Goal: Find specific page/section: Find specific page/section

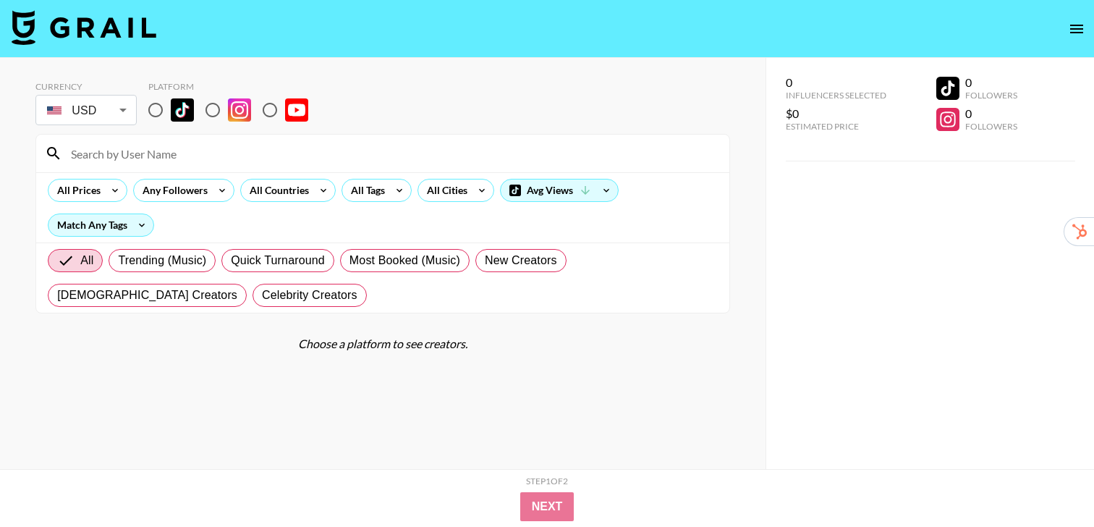
click at [153, 109] on input "radio" at bounding box center [155, 110] width 30 height 30
radio input "true"
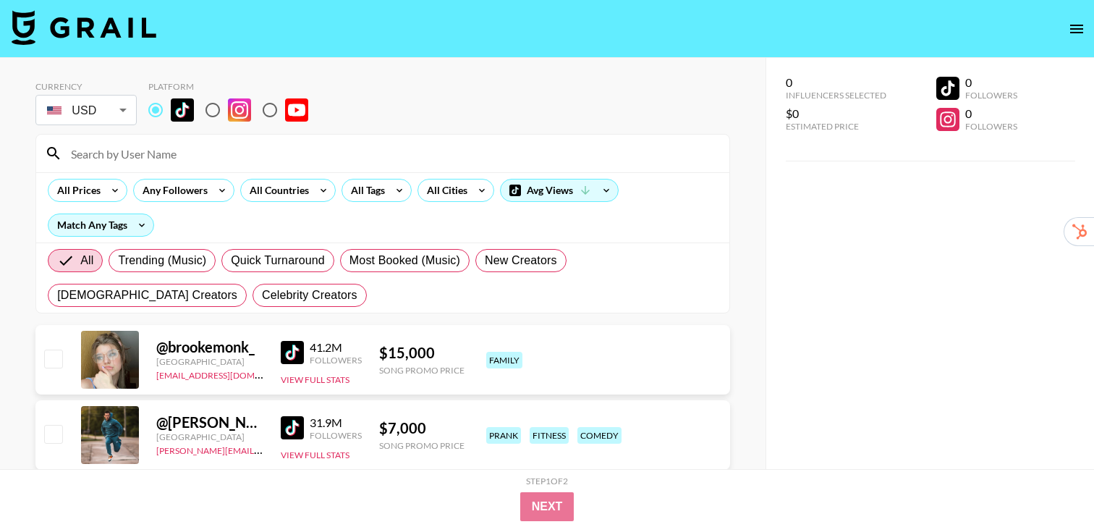
click at [158, 158] on input at bounding box center [391, 153] width 658 height 23
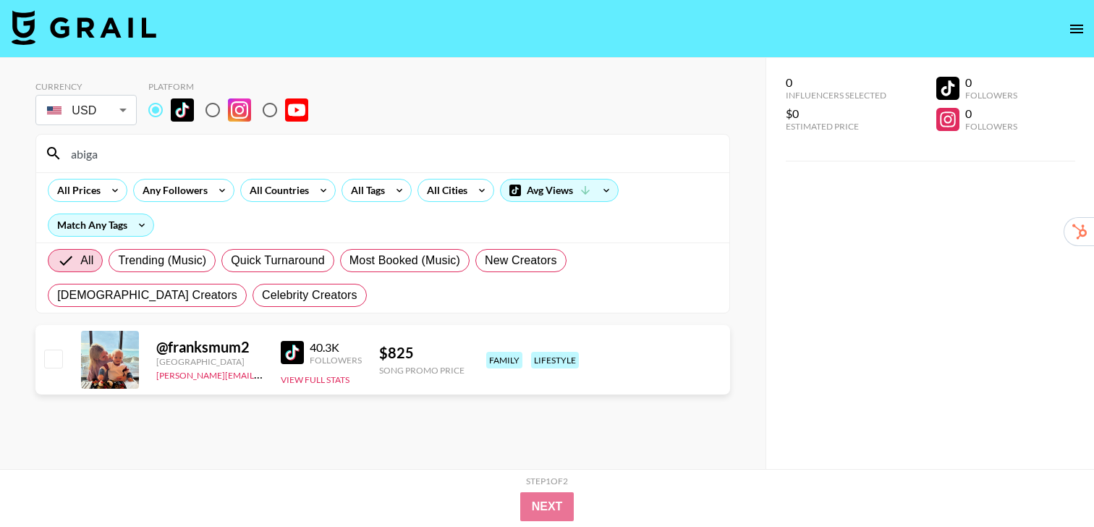
click at [150, 159] on input "abiga" at bounding box center [391, 153] width 658 height 23
type input "abiga"
click at [114, 154] on input "abiga" at bounding box center [391, 153] width 658 height 23
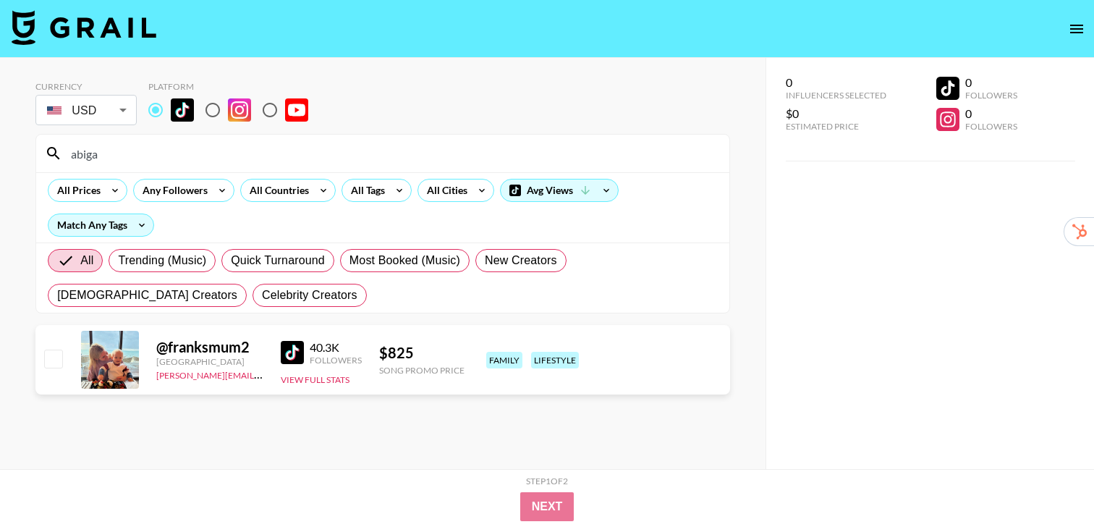
click at [114, 154] on input "abiga" at bounding box center [391, 153] width 658 height 23
click at [212, 116] on input "radio" at bounding box center [212, 110] width 30 height 30
radio input "true"
click at [132, 156] on input "abiga" at bounding box center [391, 153] width 658 height 23
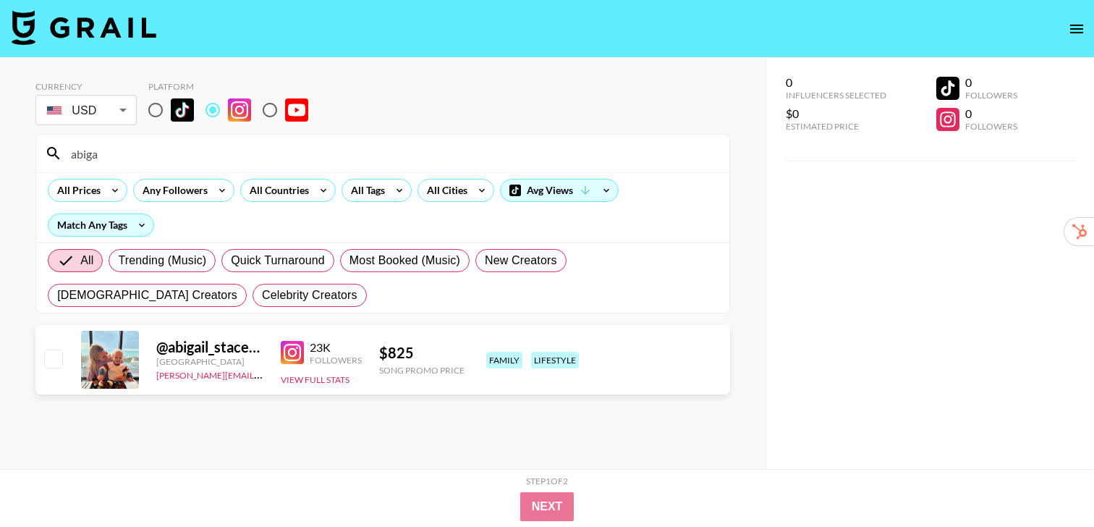
click at [132, 156] on input "abiga" at bounding box center [391, 153] width 658 height 23
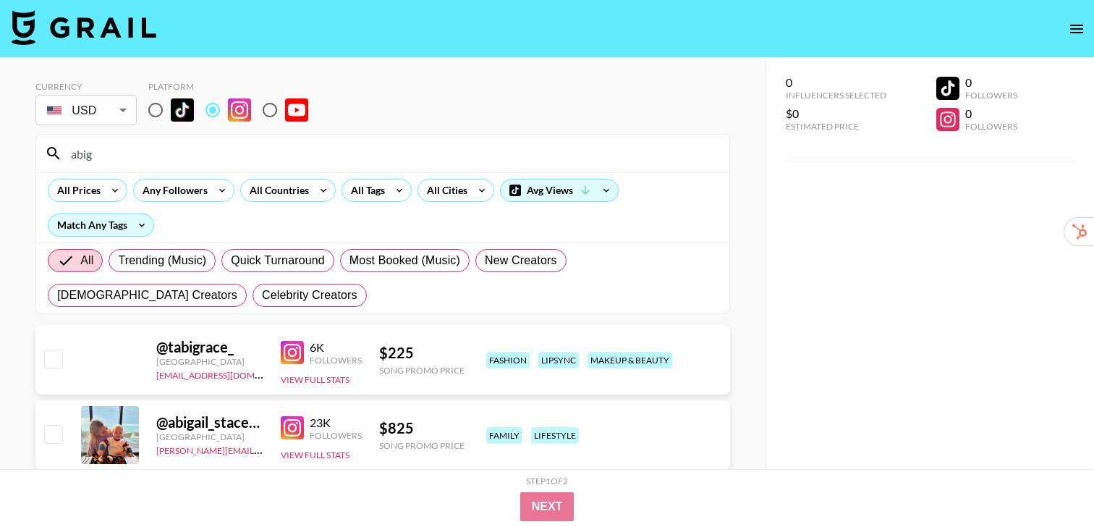
type input "abiga"
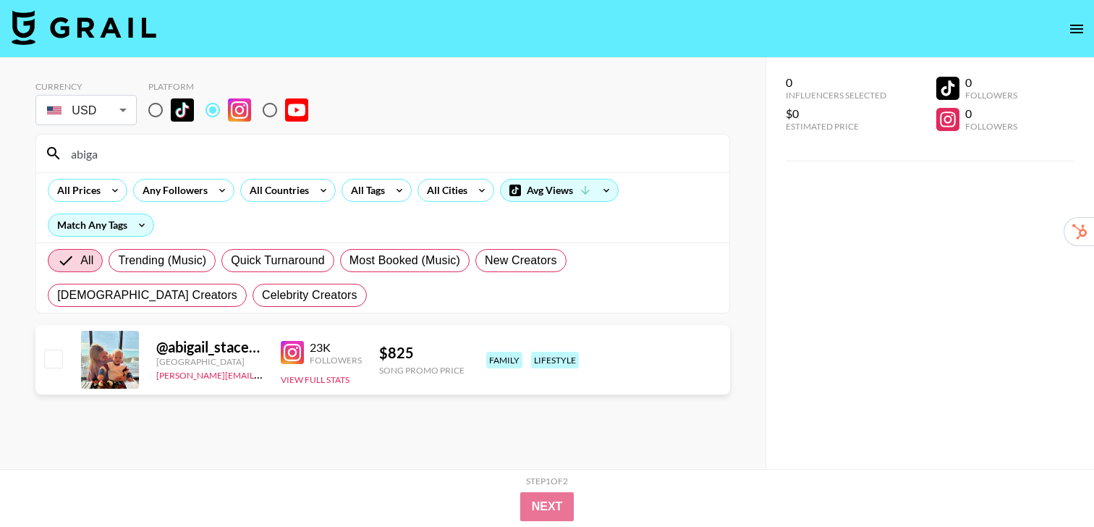
click at [290, 352] on img at bounding box center [292, 352] width 23 height 23
